Goal: Task Accomplishment & Management: Manage account settings

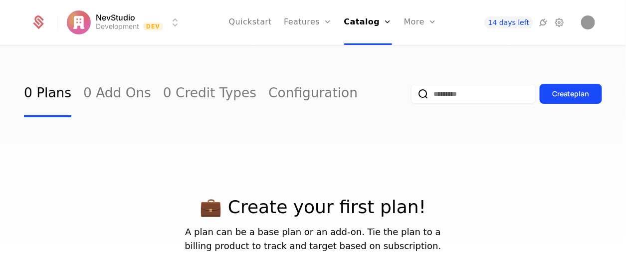
click at [373, 48] on link "Plans" at bounding box center [381, 49] width 51 height 8
click at [373, 53] on link "Plans" at bounding box center [381, 49] width 51 height 8
click at [373, 68] on link "Add Ons" at bounding box center [381, 65] width 51 height 8
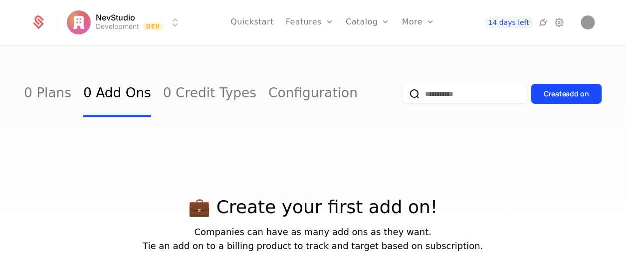
click at [373, 84] on link "Credits" at bounding box center [382, 81] width 51 height 8
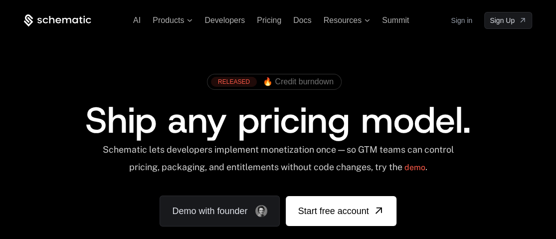
click at [462, 21] on link "Sign in" at bounding box center [461, 20] width 21 height 16
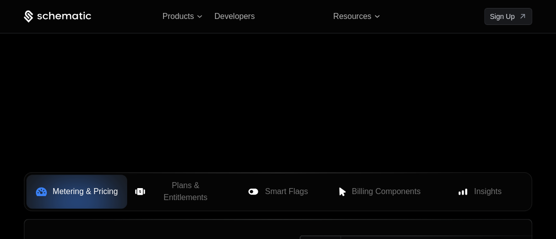
scroll to position [310, 0]
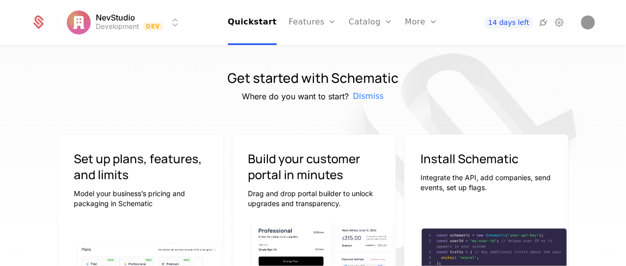
click at [316, 20] on link "Features" at bounding box center [313, 22] width 48 height 45
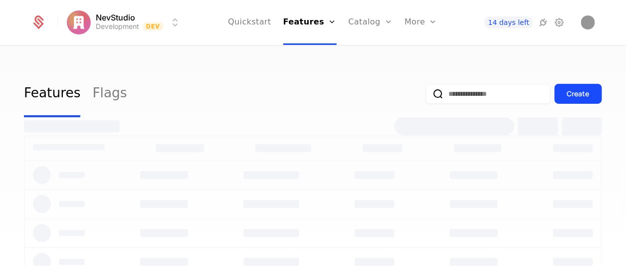
click at [376, 22] on link "Catalog" at bounding box center [370, 22] width 44 height 45
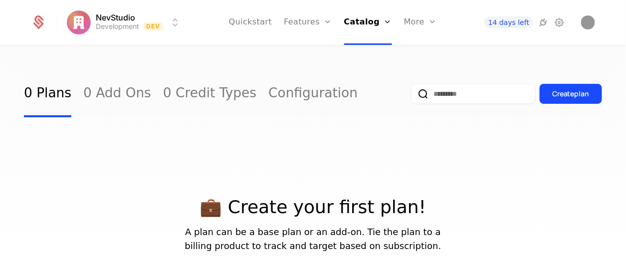
click at [406, 25] on div "More" at bounding box center [420, 22] width 33 height 45
click at [371, 28] on link "Catalog" at bounding box center [368, 22] width 48 height 45
click at [35, 24] on icon at bounding box center [38, 23] width 10 height 11
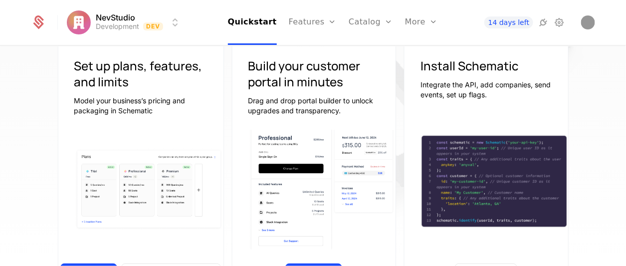
scroll to position [92, 0]
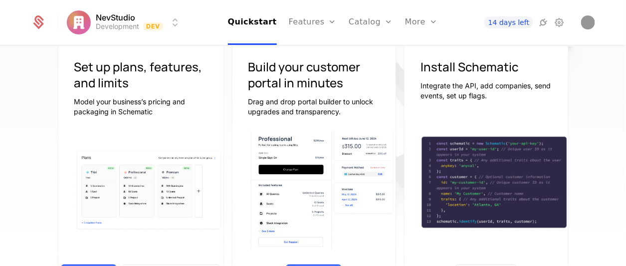
click at [281, 189] on img at bounding box center [322, 190] width 148 height 129
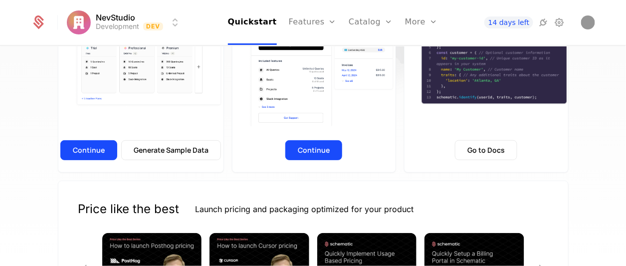
scroll to position [234, 0]
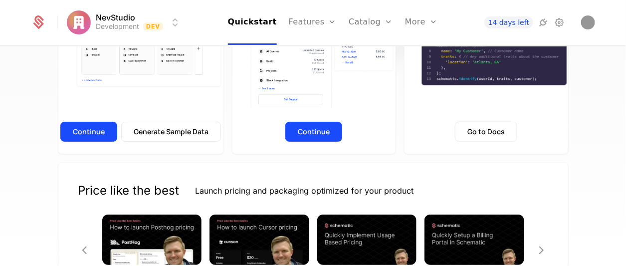
click at [103, 134] on button "Continue" at bounding box center [88, 132] width 57 height 20
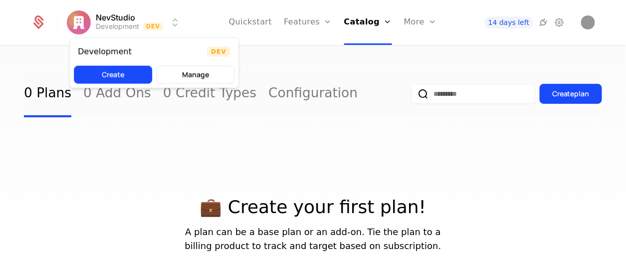
click at [174, 20] on html "NevStudio Development Dev Quickstart Features Features Flags Catalog Plans Add …" at bounding box center [313, 133] width 626 height 266
click at [199, 75] on button "Manage" at bounding box center [195, 75] width 78 height 18
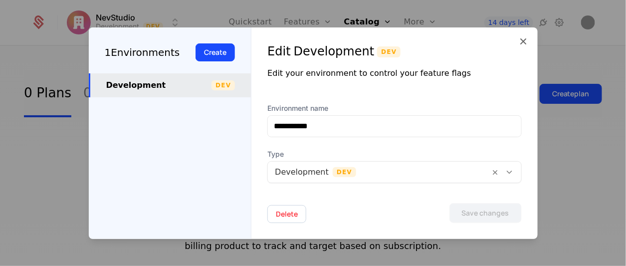
click at [222, 11] on div at bounding box center [313, 133] width 626 height 266
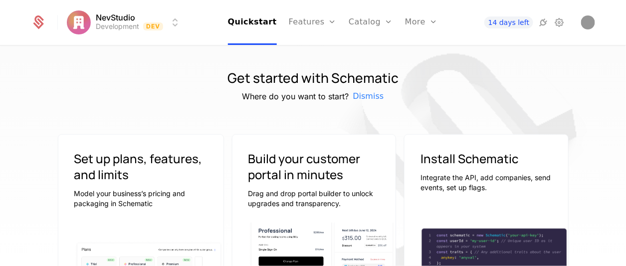
click at [175, 21] on html "NevStudio Development Dev Quickstart Features Features Flags Catalog Plans Add …" at bounding box center [313, 133] width 626 height 266
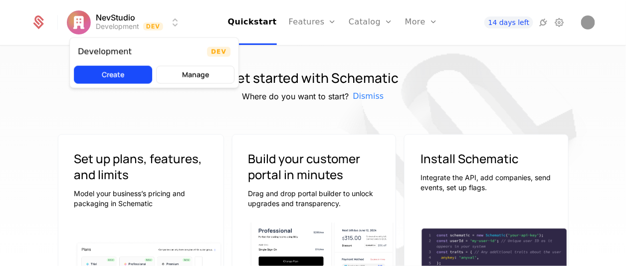
click at [175, 21] on html "NevStudio Development Dev Quickstart Features Features Flags Catalog Plans Add …" at bounding box center [313, 133] width 626 height 266
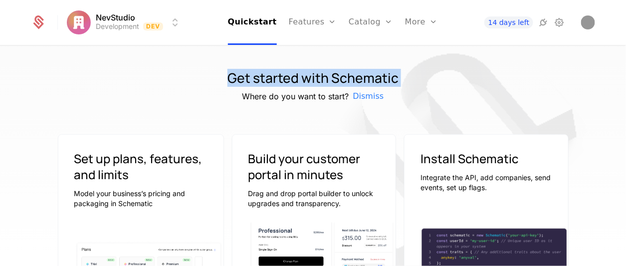
click at [175, 21] on html "NevStudio Development Dev Quickstart Features Features Flags Catalog Plans Add …" at bounding box center [313, 133] width 626 height 266
click at [186, 65] on div "Get started with Schematic Where do you want to start? Dismiss Set up plans, fe…" at bounding box center [313, 158] width 626 height 225
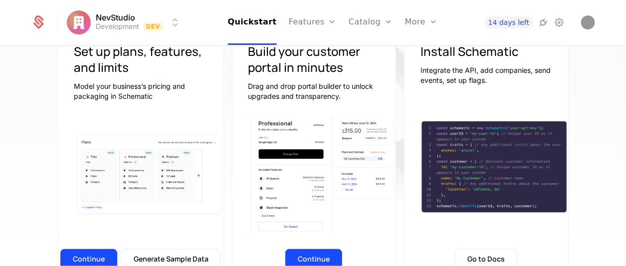
scroll to position [102, 0]
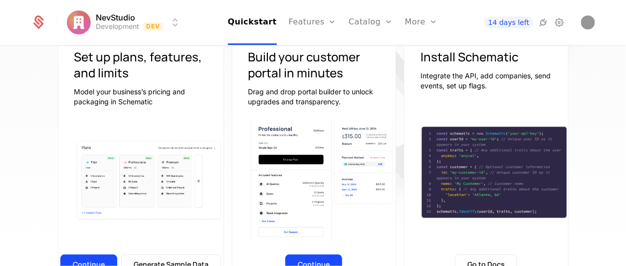
click at [92, 259] on button "Continue" at bounding box center [88, 264] width 57 height 20
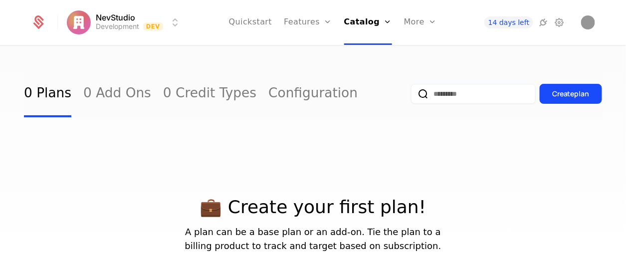
click at [383, 18] on icon "Main" at bounding box center [387, 22] width 8 height 8
click at [378, 93] on div "Plans Add Ons Credits Configuration" at bounding box center [381, 73] width 75 height 80
click at [380, 101] on link "Configuration" at bounding box center [381, 97] width 51 height 8
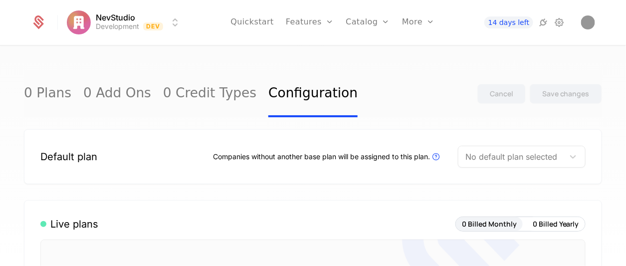
click at [292, 20] on link "Features" at bounding box center [310, 22] width 48 height 45
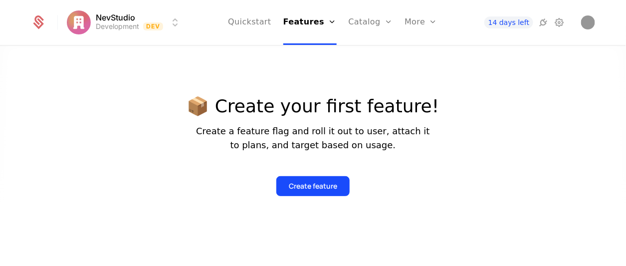
click at [271, 22] on link "Quickstart" at bounding box center [249, 22] width 43 height 45
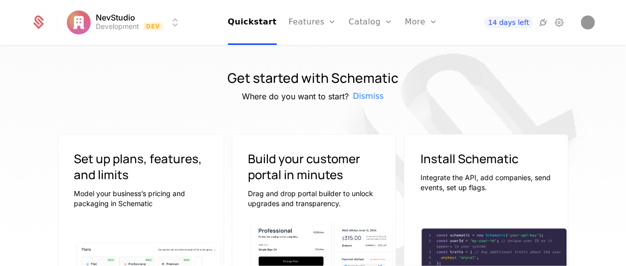
click at [371, 21] on link "Catalog" at bounding box center [370, 22] width 44 height 45
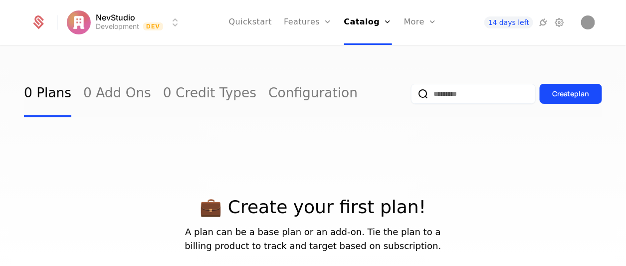
click at [421, 19] on div "More" at bounding box center [420, 22] width 33 height 45
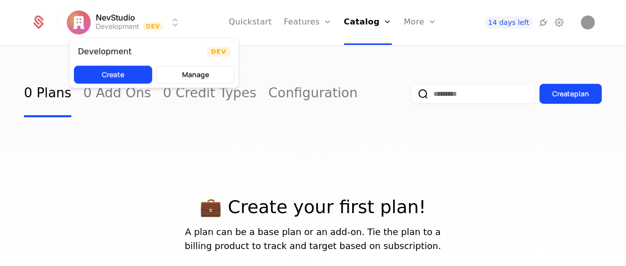
click at [122, 21] on html "NevStudio Development Dev Quickstart Features Features Flags Catalog Plans Add …" at bounding box center [313, 133] width 626 height 266
click at [101, 51] on div "Development" at bounding box center [105, 52] width 54 height 8
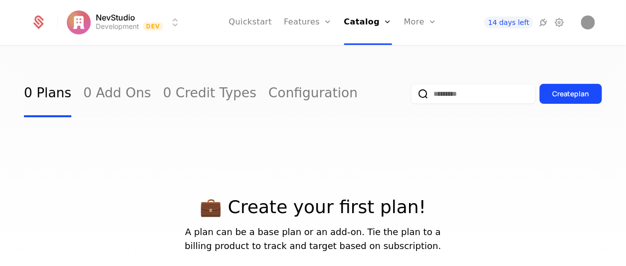
click at [374, 101] on link "Configuration" at bounding box center [381, 97] width 51 height 8
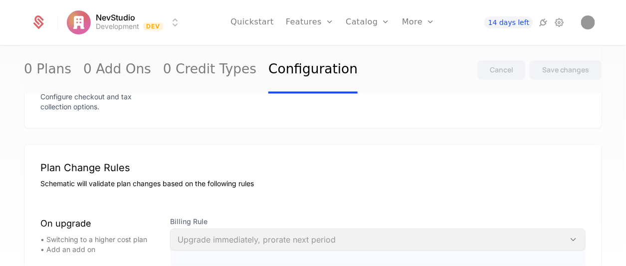
scroll to position [921, 0]
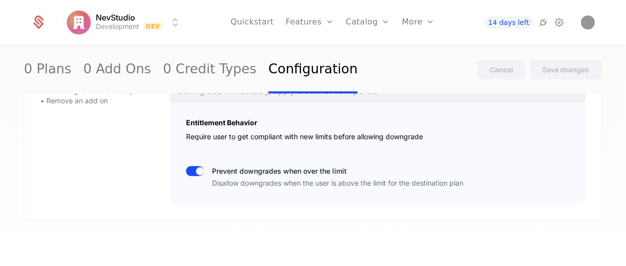
click at [268, 29] on link "Quickstart" at bounding box center [251, 22] width 43 height 45
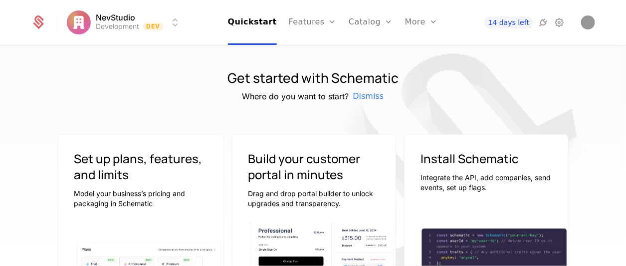
click at [321, 21] on link "Features" at bounding box center [313, 22] width 48 height 45
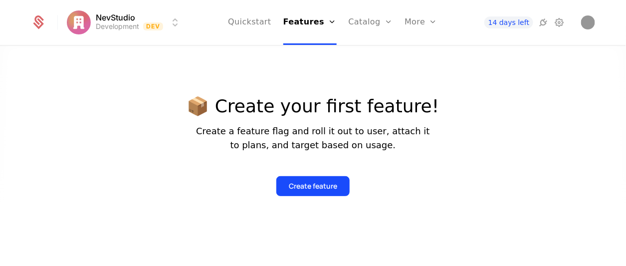
click at [362, 22] on link "Catalog" at bounding box center [370, 22] width 44 height 45
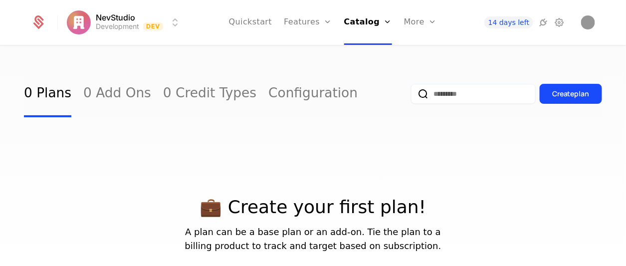
click at [417, 21] on div "More" at bounding box center [420, 22] width 33 height 45
click at [325, 14] on link "Features" at bounding box center [308, 22] width 48 height 45
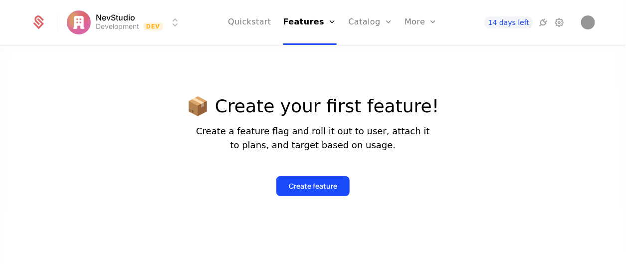
click at [256, 24] on link "Quickstart" at bounding box center [249, 22] width 43 height 45
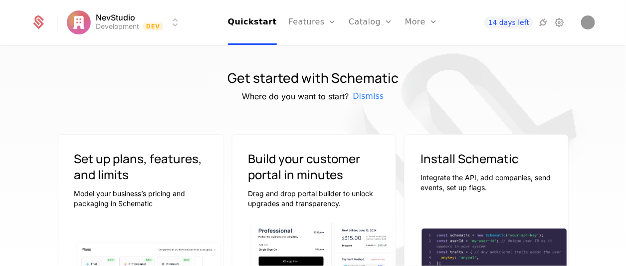
click at [305, 27] on link "Features" at bounding box center [313, 22] width 48 height 45
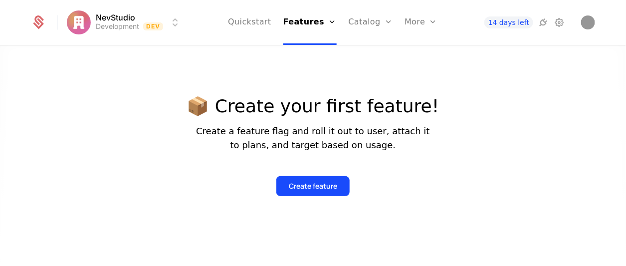
click at [542, 22] on icon at bounding box center [543, 22] width 12 height 12
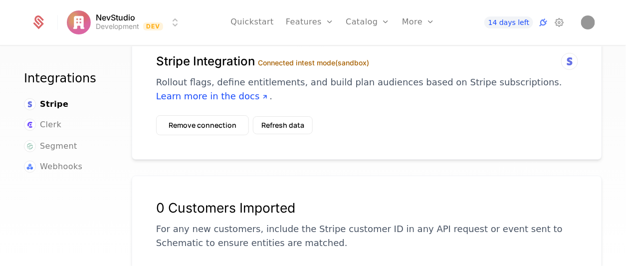
scroll to position [38, 0]
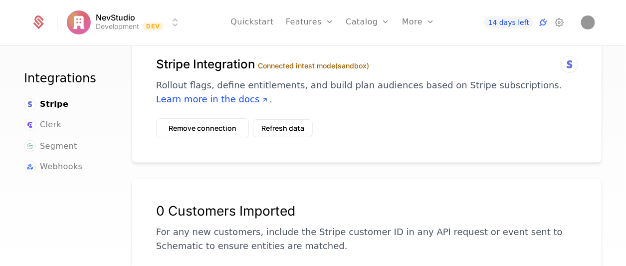
click at [195, 128] on button "Remove connection" at bounding box center [202, 128] width 93 height 20
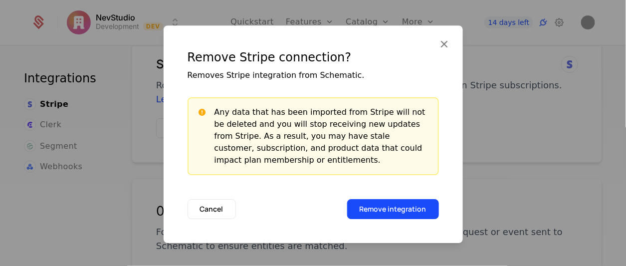
click at [383, 213] on button "Remove integration" at bounding box center [393, 209] width 92 height 20
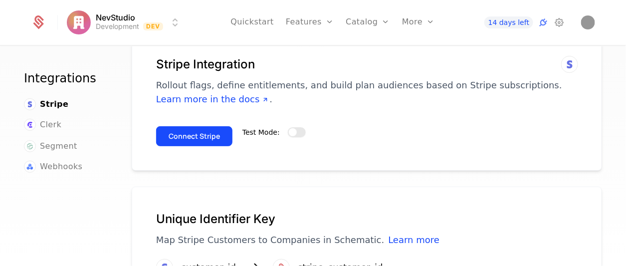
click at [291, 130] on span "button" at bounding box center [293, 132] width 8 height 8
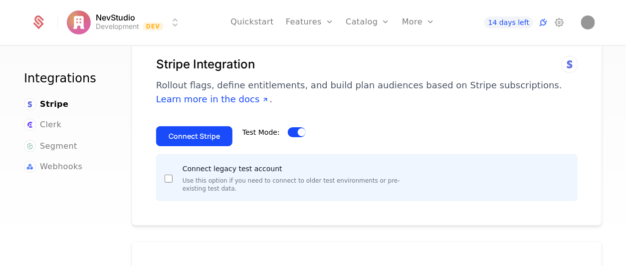
click at [198, 136] on button "Connect Stripe" at bounding box center [194, 136] width 76 height 20
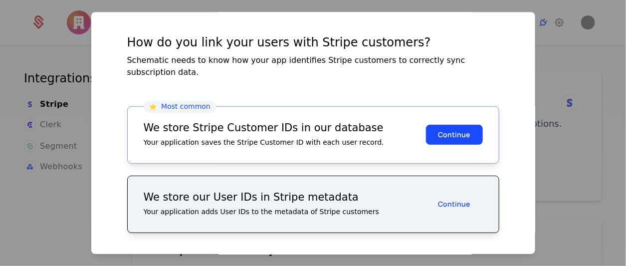
scroll to position [35, 0]
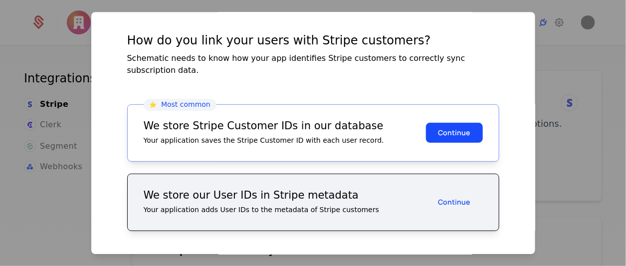
click at [443, 123] on button "Continue" at bounding box center [454, 133] width 57 height 20
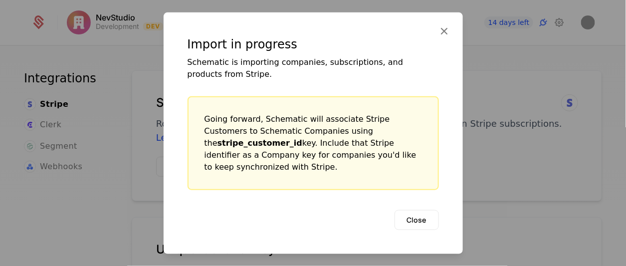
scroll to position [0, 0]
click at [419, 217] on button "Close" at bounding box center [416, 219] width 44 height 20
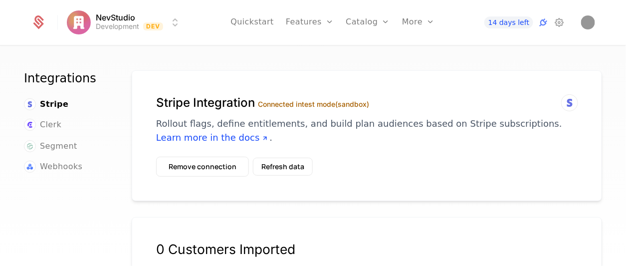
click at [289, 164] on button "Refresh data" at bounding box center [283, 167] width 60 height 18
click at [215, 168] on button "Remove connection" at bounding box center [202, 167] width 93 height 20
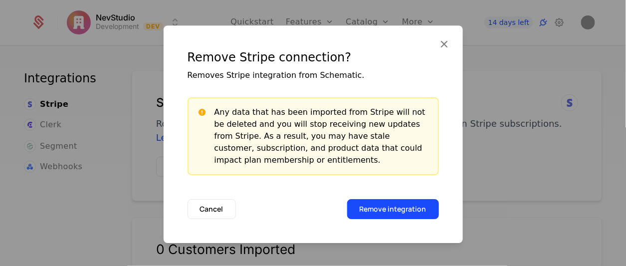
click at [384, 210] on button "Remove integration" at bounding box center [393, 209] width 92 height 20
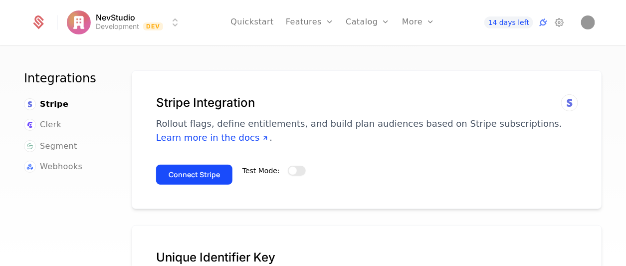
click at [289, 171] on span "button" at bounding box center [293, 170] width 8 height 8
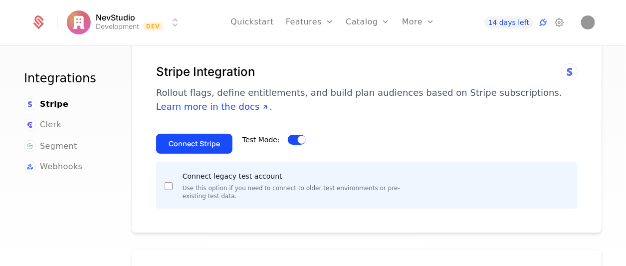
scroll to position [27, 0]
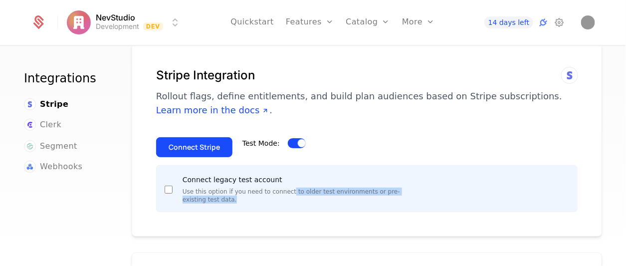
drag, startPoint x: 282, startPoint y: 191, endPoint x: 376, endPoint y: 211, distance: 96.3
click at [376, 211] on div "Stripe Integration Rollout flags, define entitlements, and build plan audiences…" at bounding box center [367, 139] width 470 height 193
click at [427, 228] on div "Stripe Integration Rollout flags, define entitlements, and build plan audiences…" at bounding box center [367, 139] width 470 height 193
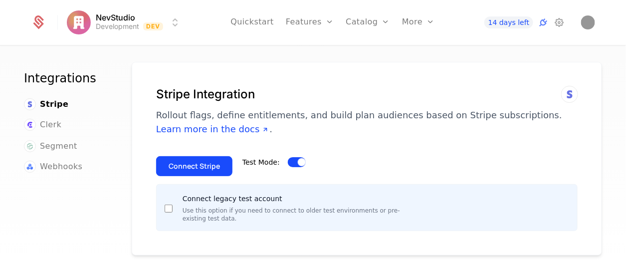
scroll to position [0, 0]
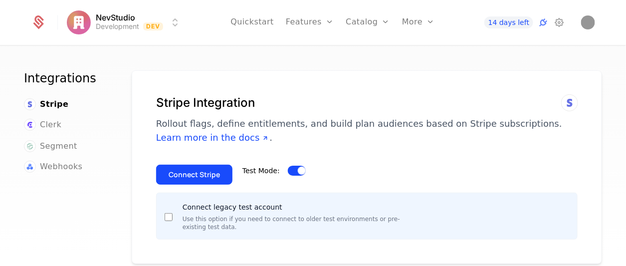
click at [298, 168] on span "button" at bounding box center [302, 170] width 8 height 8
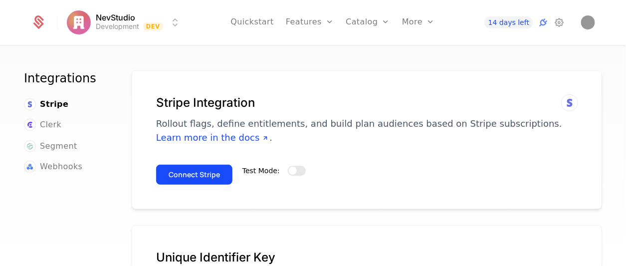
click at [288, 173] on button "Test Mode:" at bounding box center [297, 170] width 18 height 10
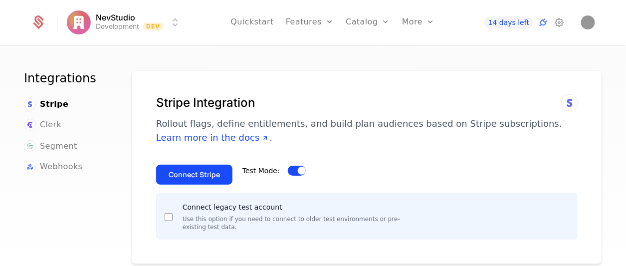
click at [298, 166] on span "button" at bounding box center [302, 170] width 8 height 8
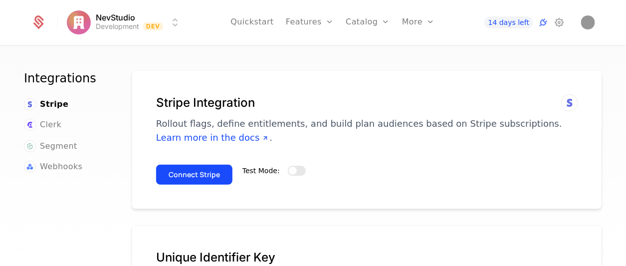
click at [295, 166] on button "Test Mode:" at bounding box center [297, 170] width 18 height 10
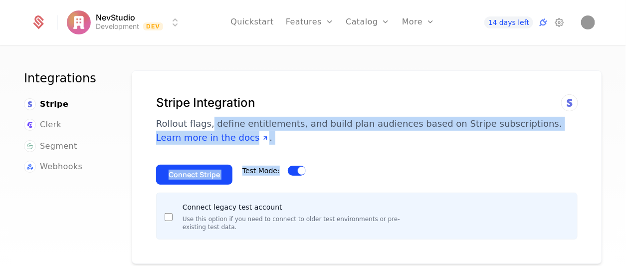
drag, startPoint x: 208, startPoint y: 122, endPoint x: 331, endPoint y: 160, distance: 128.8
click at [331, 160] on div "Stripe Integration Rollout flags, define entitlements, and build plan audiences…" at bounding box center [367, 166] width 470 height 193
click at [359, 168] on div "Connect Stripe Test Mode:" at bounding box center [366, 171] width 421 height 28
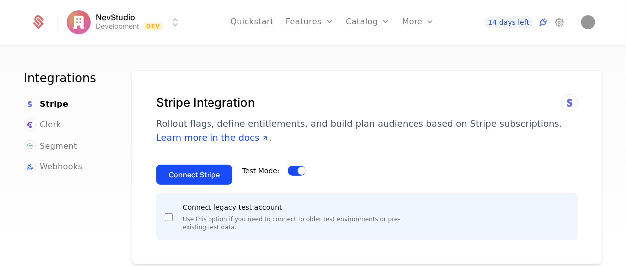
click at [216, 173] on button "Connect Stripe" at bounding box center [194, 174] width 76 height 20
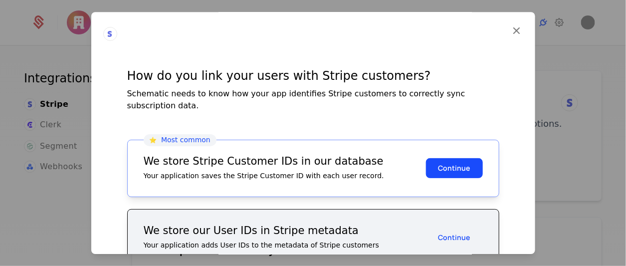
click at [442, 158] on button "Continue" at bounding box center [454, 168] width 57 height 20
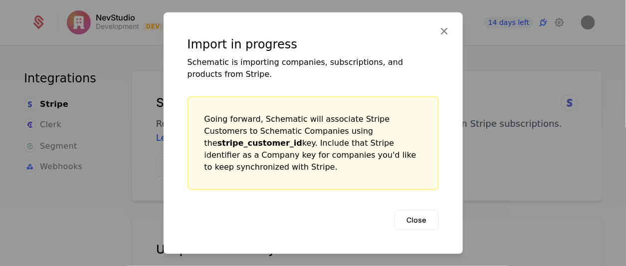
click at [419, 212] on button "Close" at bounding box center [416, 219] width 44 height 20
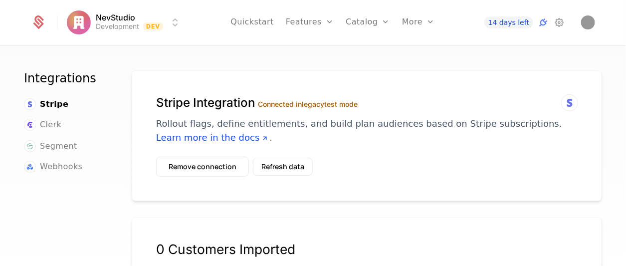
click at [223, 162] on button "Remove connection" at bounding box center [202, 167] width 93 height 20
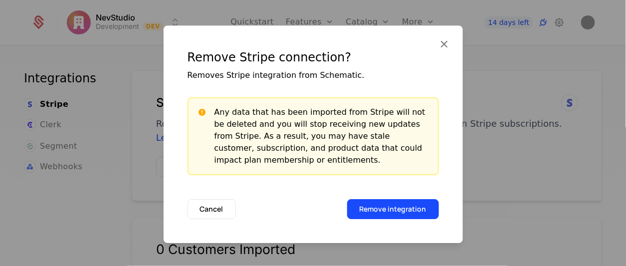
click at [380, 211] on button "Remove integration" at bounding box center [393, 209] width 92 height 20
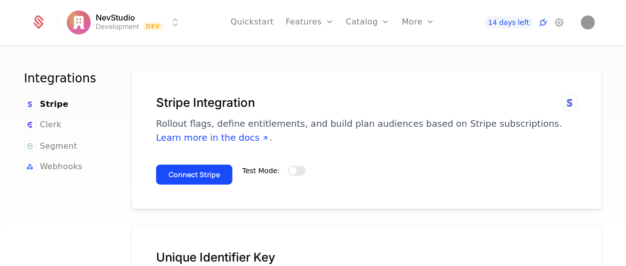
click at [559, 22] on icon at bounding box center [559, 22] width 12 height 12
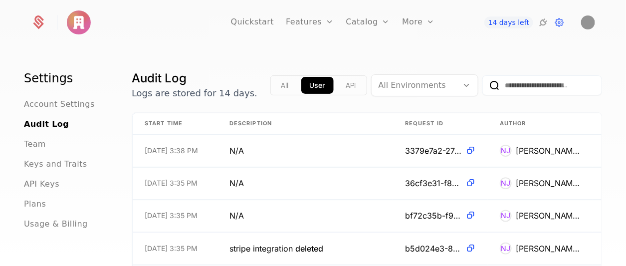
click at [341, 79] on button "API" at bounding box center [350, 85] width 27 height 17
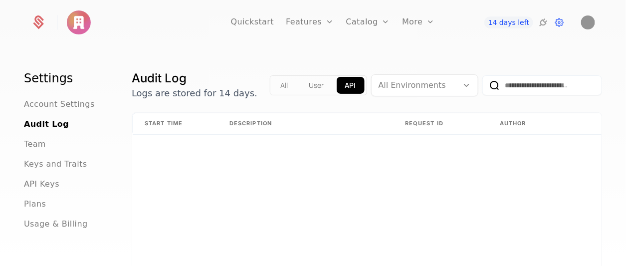
click at [309, 87] on button "User" at bounding box center [317, 85] width 32 height 17
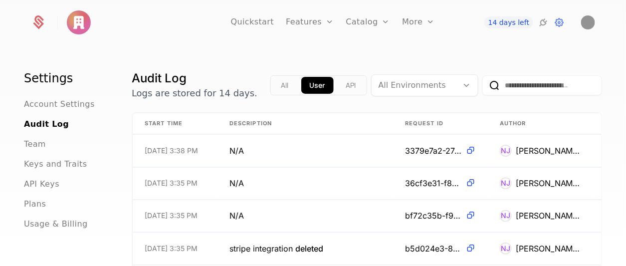
click at [556, 22] on icon at bounding box center [559, 22] width 12 height 12
click at [544, 22] on icon at bounding box center [543, 22] width 12 height 12
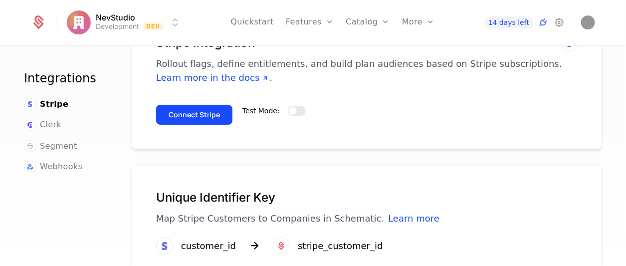
scroll to position [89, 0]
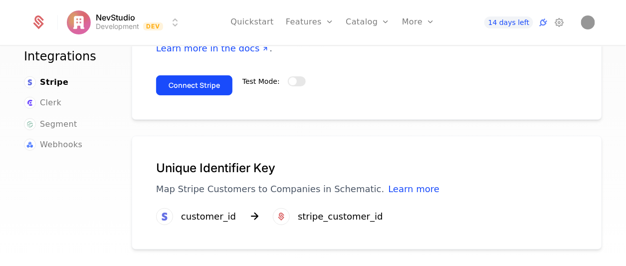
click at [330, 222] on div "stripe_customer_id" at bounding box center [328, 216] width 110 height 17
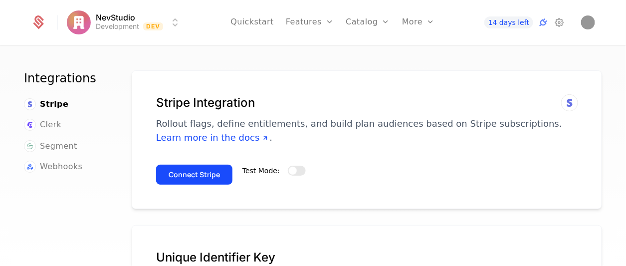
scroll to position [0, 0]
click at [218, 169] on button "Connect Stripe" at bounding box center [194, 174] width 76 height 20
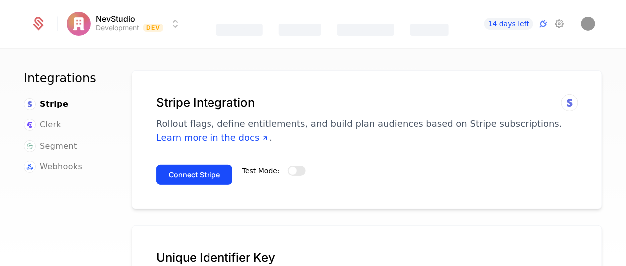
click at [543, 27] on icon at bounding box center [543, 24] width 12 height 12
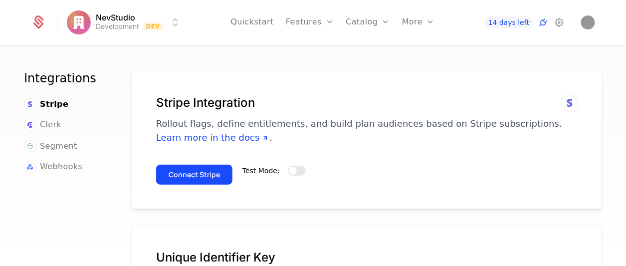
click at [543, 27] on icon at bounding box center [543, 22] width 12 height 12
click at [542, 25] on icon at bounding box center [543, 22] width 12 height 12
click at [561, 26] on icon at bounding box center [559, 22] width 12 height 12
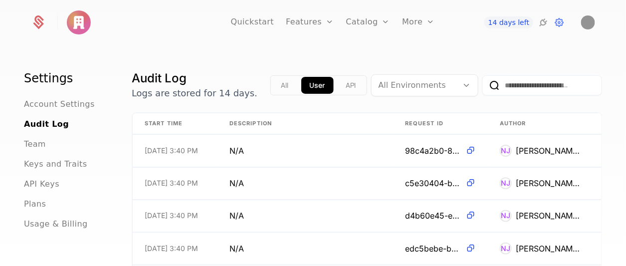
click at [46, 185] on span "API Keys" at bounding box center [41, 184] width 35 height 12
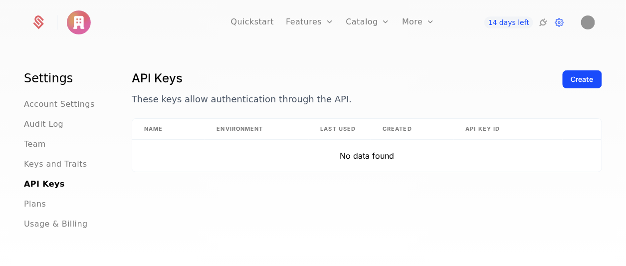
click at [47, 168] on span "Keys and Traits" at bounding box center [55, 164] width 63 height 12
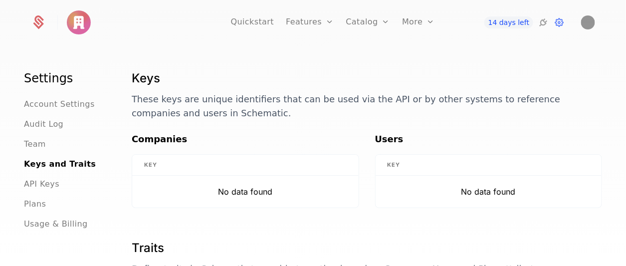
click at [36, 145] on span "Team" at bounding box center [35, 144] width 22 height 12
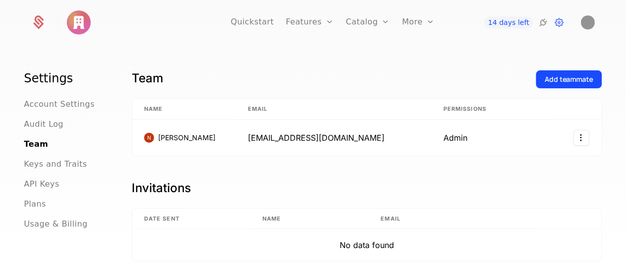
click at [46, 111] on ul "Account Settings Audit Log Team Keys and Traits API Keys Plans Usage & Billing" at bounding box center [66, 164] width 84 height 132
click at [61, 106] on span "Account Settings" at bounding box center [59, 104] width 71 height 12
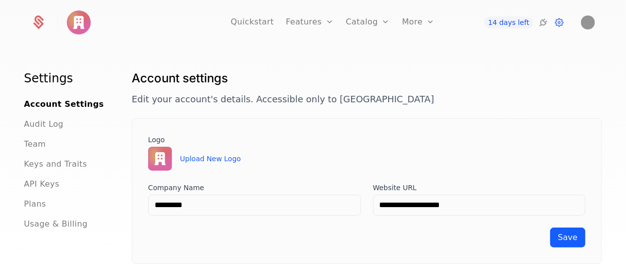
click at [541, 25] on icon at bounding box center [543, 22] width 12 height 12
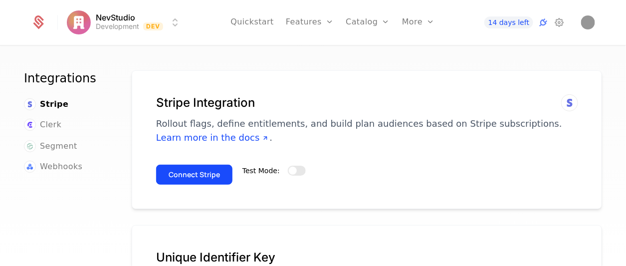
click at [269, 132] on link "Learn more in the docs" at bounding box center [212, 137] width 113 height 10
click at [555, 24] on icon at bounding box center [559, 22] width 12 height 12
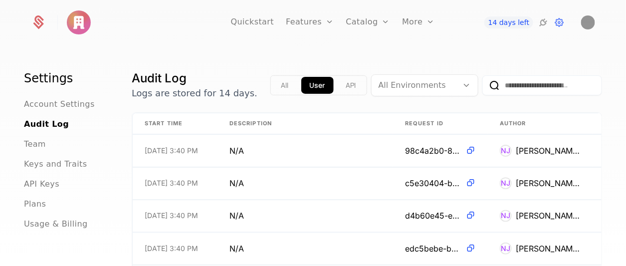
click at [555, 24] on icon at bounding box center [559, 22] width 12 height 12
click at [557, 20] on icon at bounding box center [559, 22] width 12 height 12
click at [542, 23] on icon at bounding box center [543, 22] width 12 height 12
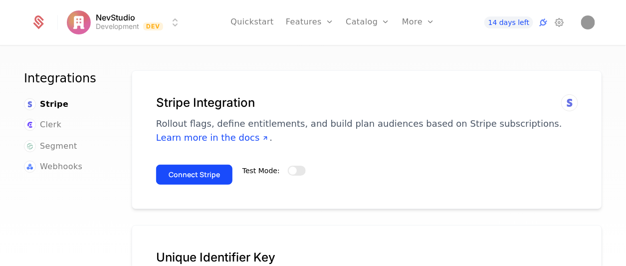
click at [207, 171] on button "Connect Stripe" at bounding box center [194, 174] width 76 height 20
click at [290, 171] on span "button" at bounding box center [293, 170] width 8 height 8
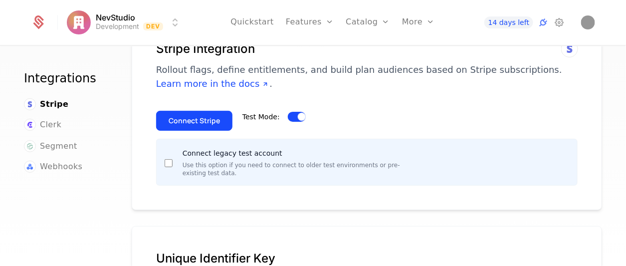
scroll to position [55, 0]
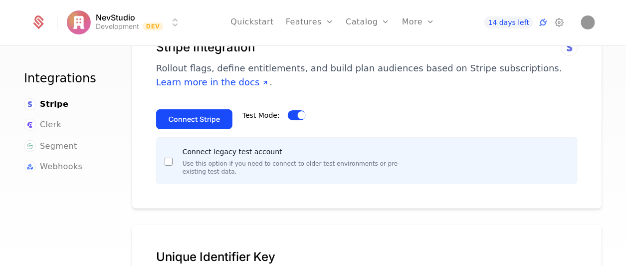
click at [215, 123] on button "Connect Stripe" at bounding box center [194, 119] width 76 height 20
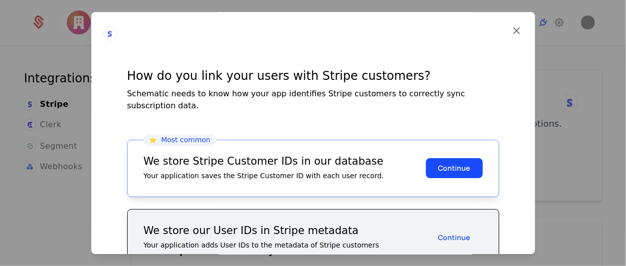
scroll to position [35, 0]
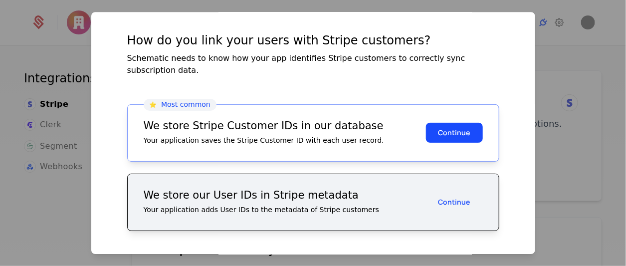
click at [466, 123] on button "Continue" at bounding box center [454, 133] width 57 height 20
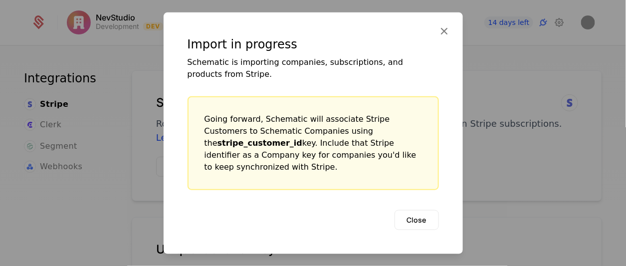
scroll to position [0, 0]
click at [421, 210] on button "Close" at bounding box center [416, 219] width 44 height 20
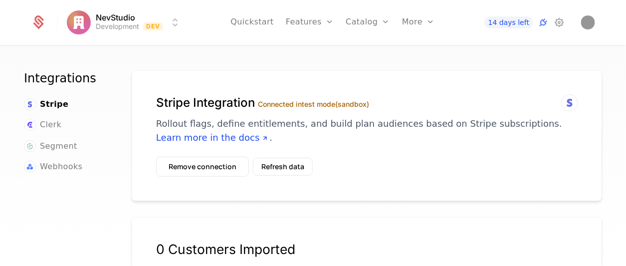
click at [558, 25] on icon at bounding box center [559, 22] width 12 height 12
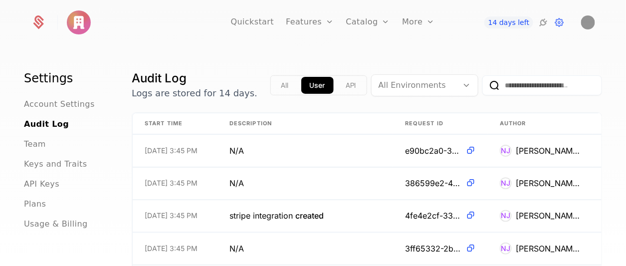
click at [558, 25] on icon at bounding box center [559, 22] width 12 height 12
click at [540, 21] on icon at bounding box center [543, 22] width 12 height 12
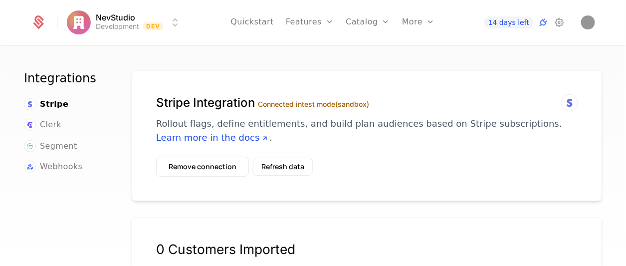
click at [245, 112] on div "Stripe Integration Connected in test mode (sandbox) Rollout flags, define entit…" at bounding box center [366, 120] width 421 height 50
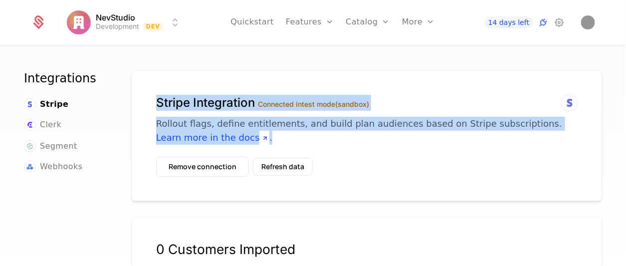
drag, startPoint x: 157, startPoint y: 92, endPoint x: 268, endPoint y: 152, distance: 126.0
click at [268, 152] on div "Stripe Integration Connected in test mode (sandbox) Rollout flags, define entit…" at bounding box center [367, 135] width 470 height 131
copy div "Stripe Integration Connected in test mode (sandbox) Rollout flags, define entit…"
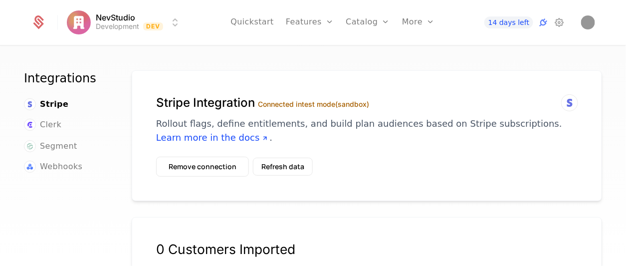
click at [281, 168] on button "Refresh data" at bounding box center [283, 167] width 60 height 18
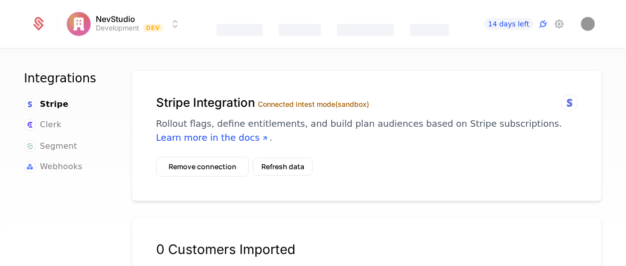
click at [285, 159] on button "Refresh data" at bounding box center [283, 167] width 60 height 18
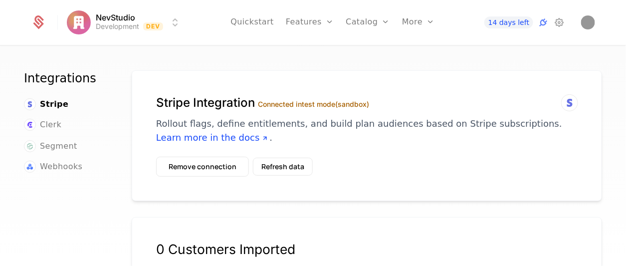
click at [294, 165] on button "Refresh data" at bounding box center [283, 167] width 60 height 18
